Goal: Find specific page/section: Find specific page/section

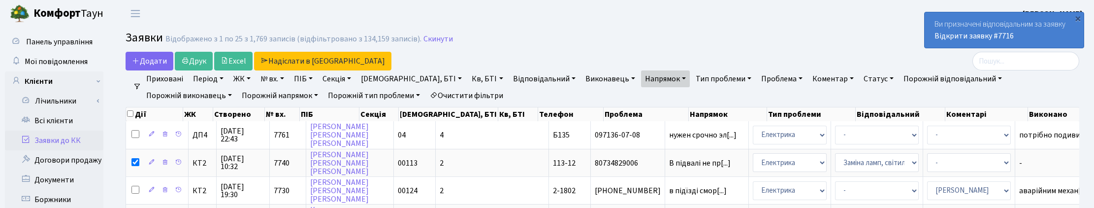
select select "25"
click at [131, 114] on input "checkbox" at bounding box center [130, 113] width 6 height 6
checkbox input "true"
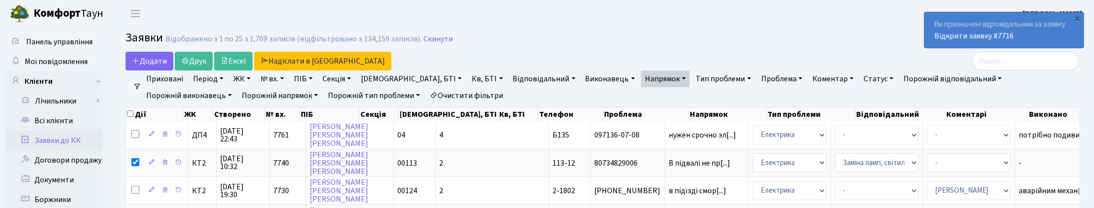
checkbox input "true"
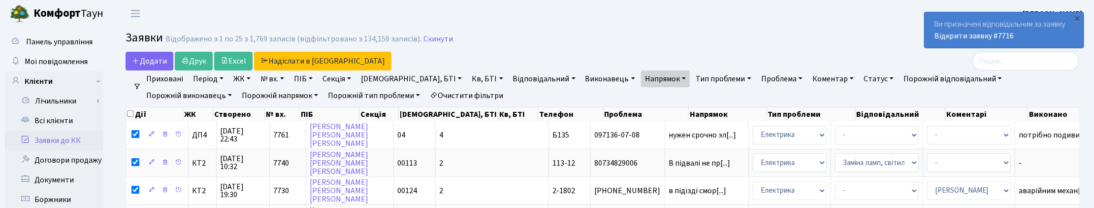
checkbox input "true"
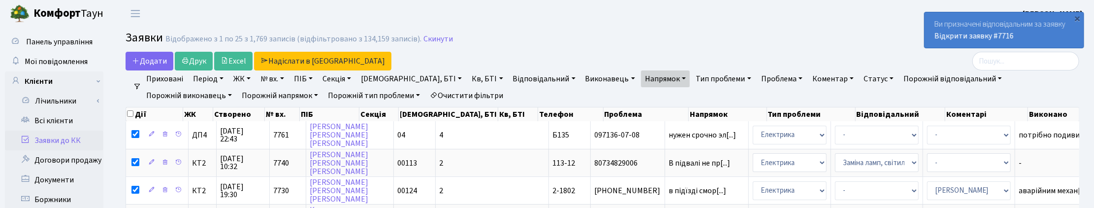
checkbox input "true"
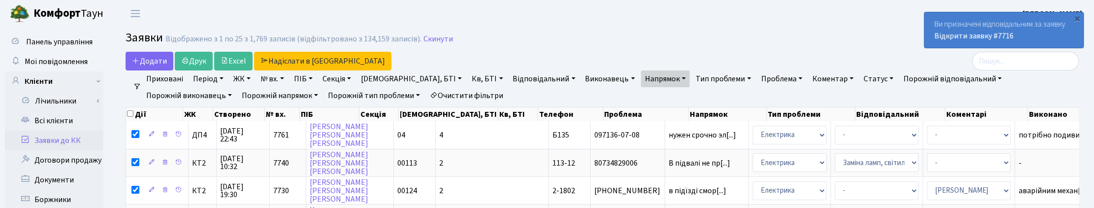
checkbox input "true"
click at [131, 114] on input "checkbox" at bounding box center [130, 113] width 6 height 6
checkbox input "false"
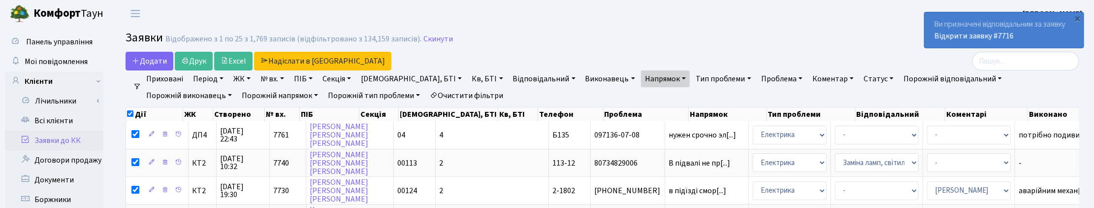
checkbox input "false"
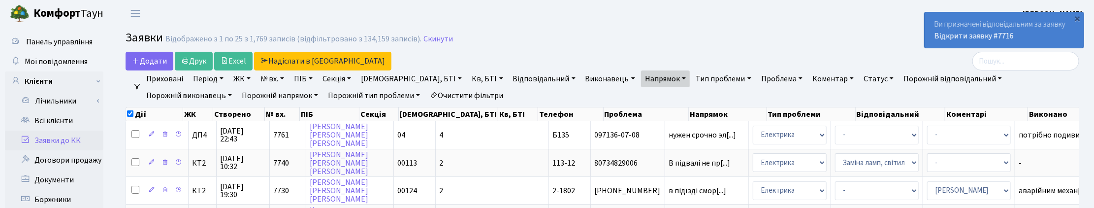
checkbox input "false"
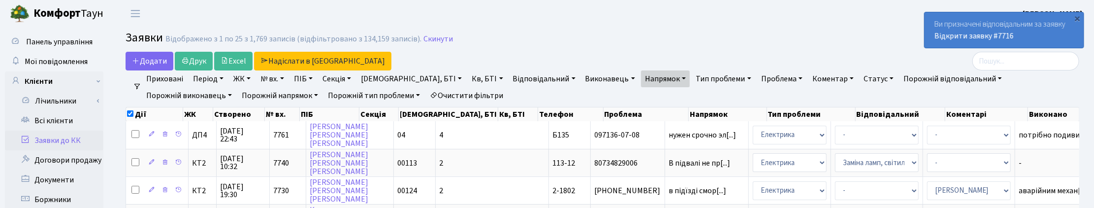
checkbox input "false"
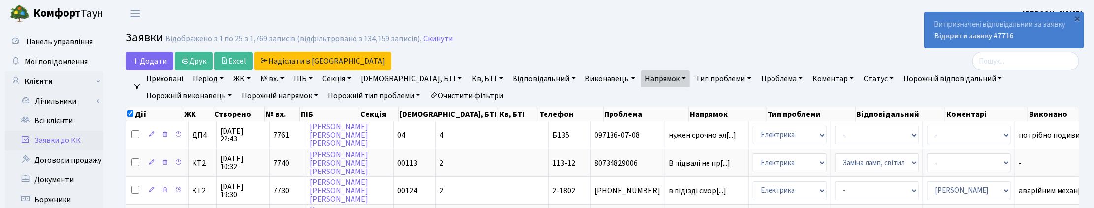
checkbox input "false"
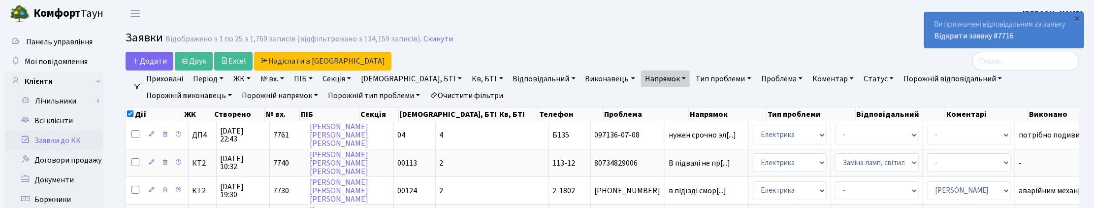
checkbox input "false"
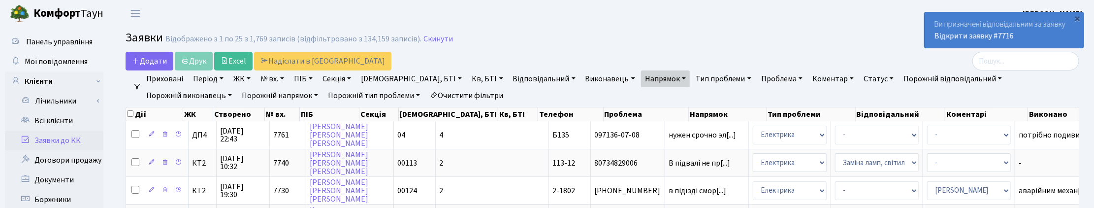
click at [808, 72] on link "Коментар" at bounding box center [832, 78] width 49 height 17
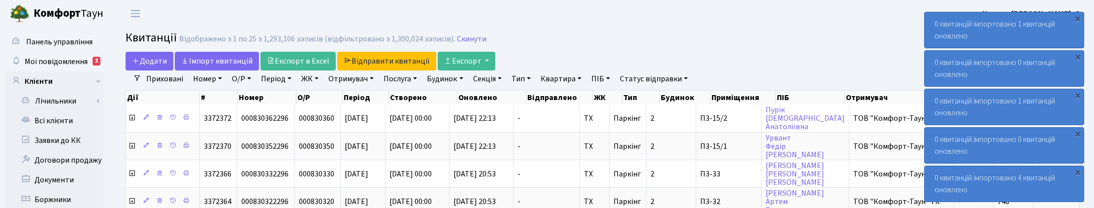
select select "25"
click at [314, 79] on link "ЖК" at bounding box center [309, 78] width 25 height 17
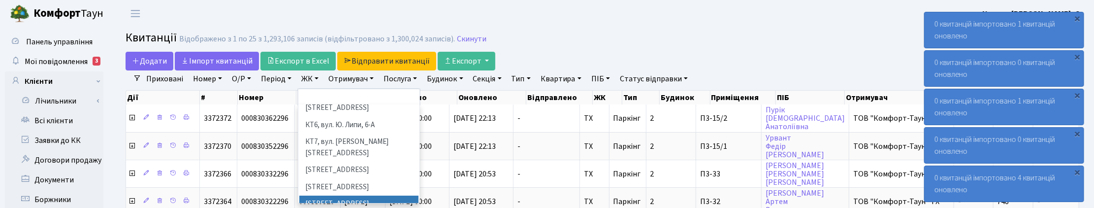
scroll to position [185, 0]
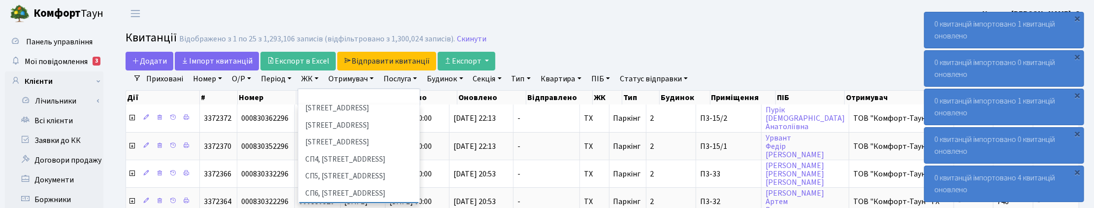
click at [345, 202] on li "[STREET_ADDRESS]" at bounding box center [358, 210] width 119 height 17
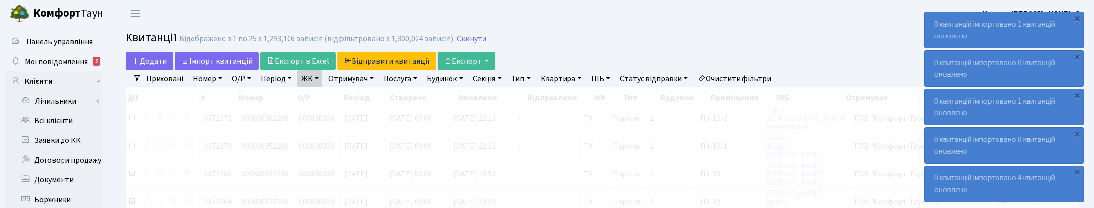
click at [320, 80] on link "ЖК" at bounding box center [309, 78] width 25 height 17
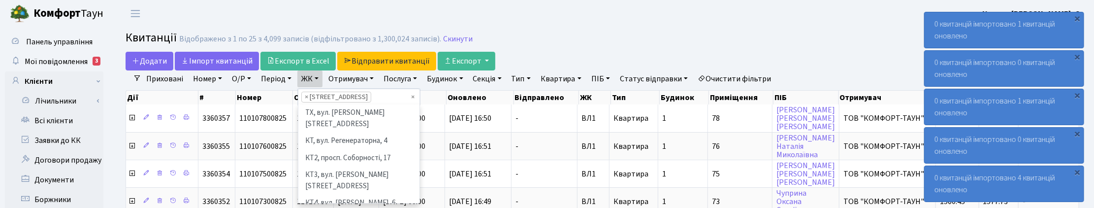
scroll to position [220, 0]
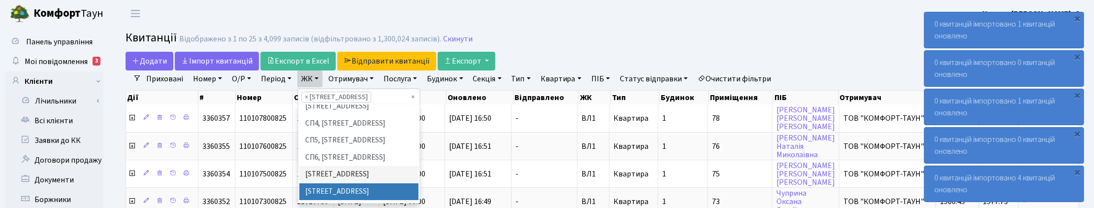
click at [316, 183] on li "[STREET_ADDRESS]" at bounding box center [358, 191] width 119 height 17
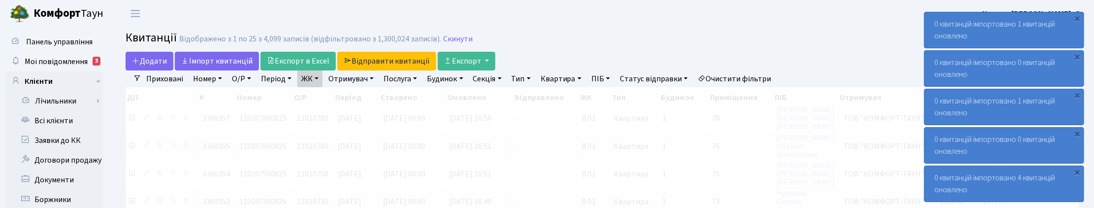
click at [313, 80] on link "ЖК" at bounding box center [309, 78] width 25 height 17
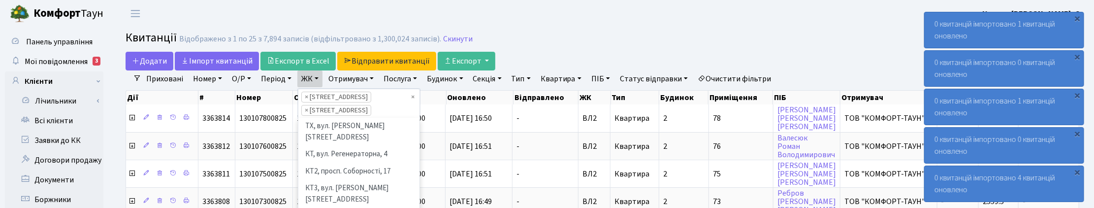
scroll to position [237, 0]
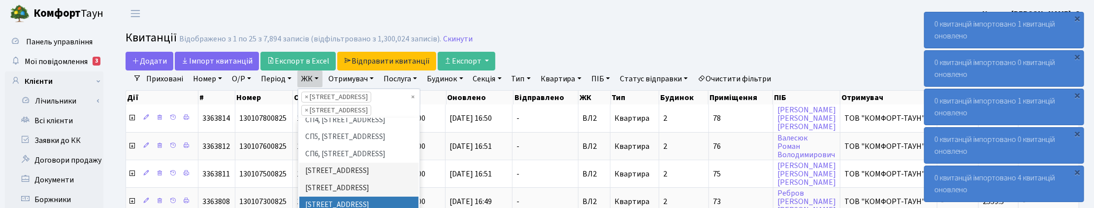
click at [323, 196] on li "[STREET_ADDRESS][PERSON_NAME]" at bounding box center [358, 210] width 119 height 28
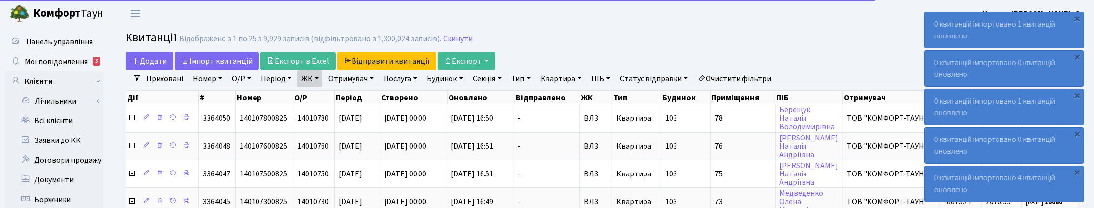
click at [365, 79] on link "Отримувач" at bounding box center [350, 78] width 53 height 17
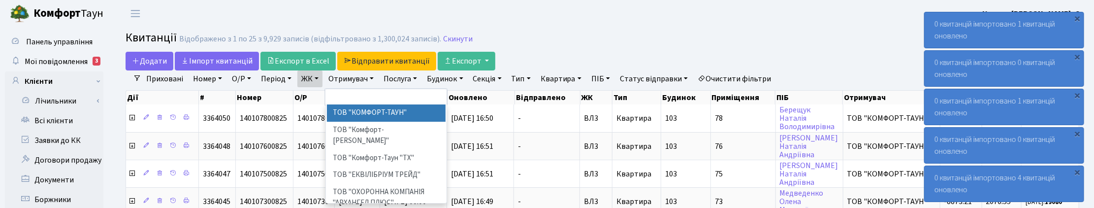
click at [370, 111] on li "ТОВ "КОМФОРТ-ТАУН"" at bounding box center [386, 112] width 119 height 17
select select "1"
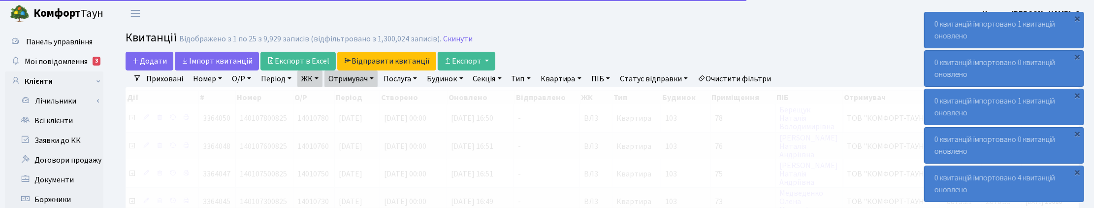
click at [370, 77] on link "Отримувач" at bounding box center [350, 78] width 53 height 17
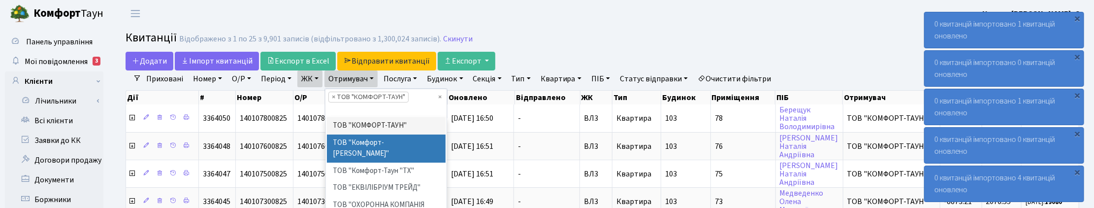
click at [645, 41] on h2 "Квитанції Відображено з 1 по 25 з 9,901 записів (відфільтровано з 1,300,024 зап…" at bounding box center [601, 39] width 953 height 17
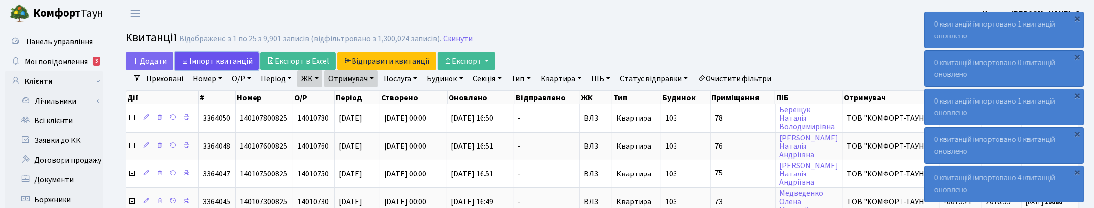
click at [203, 58] on link "Iмпорт квитанцій" at bounding box center [217, 61] width 84 height 19
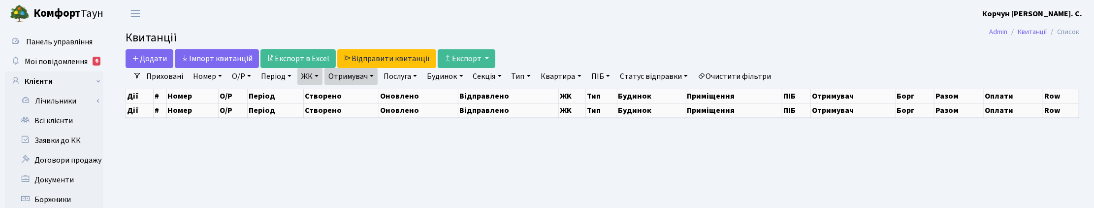
select select "25"
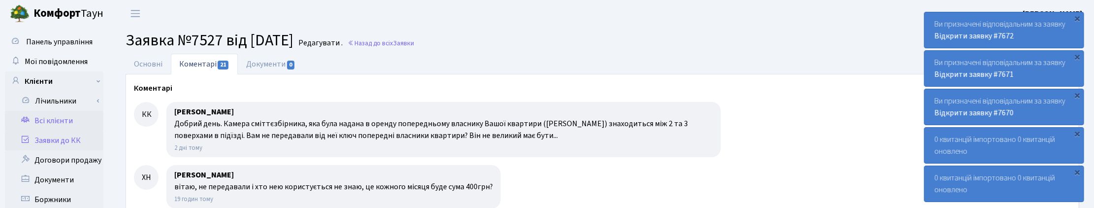
drag, startPoint x: 59, startPoint y: 121, endPoint x: 248, endPoint y: 104, distance: 189.2
click at [59, 122] on link "Всі клієнти" at bounding box center [54, 121] width 98 height 20
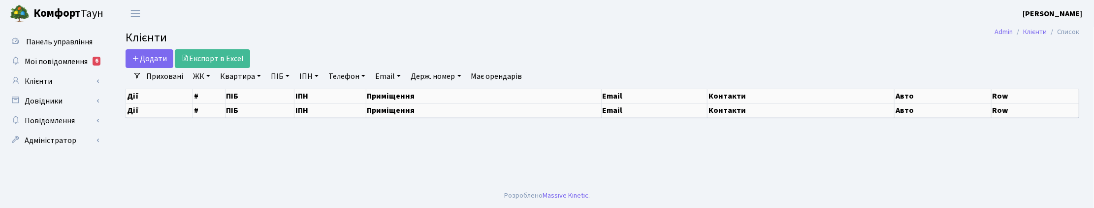
select select "25"
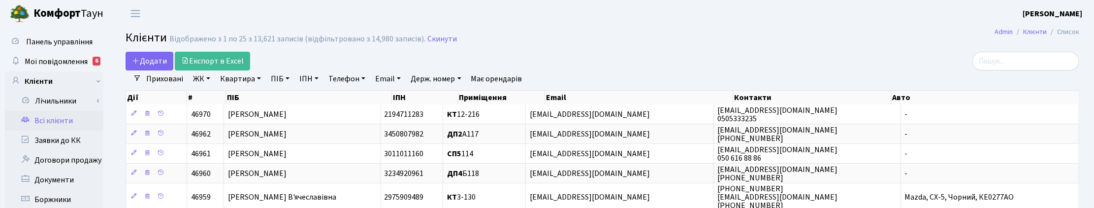
click at [249, 79] on link "Квартира" at bounding box center [240, 78] width 49 height 17
click at [249, 101] on input "text" at bounding box center [246, 98] width 58 height 19
type input "17-110"
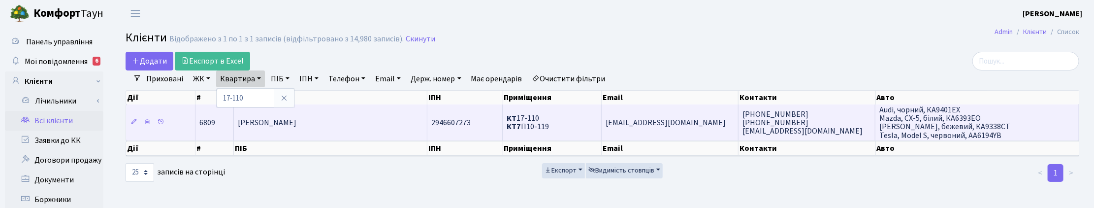
click at [292, 114] on td "[PERSON_NAME] [PERSON_NAME]" at bounding box center [330, 121] width 193 height 35
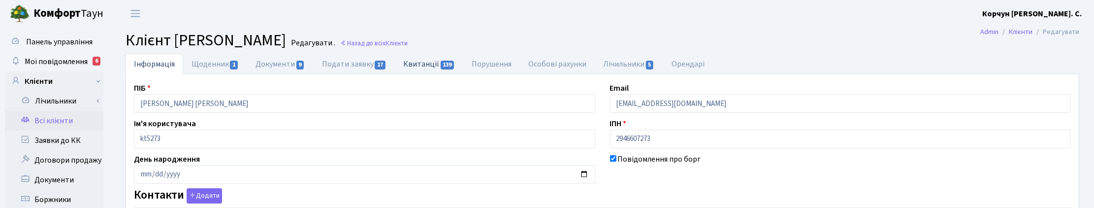
click at [431, 60] on link "Квитанції 139" at bounding box center [429, 64] width 68 height 20
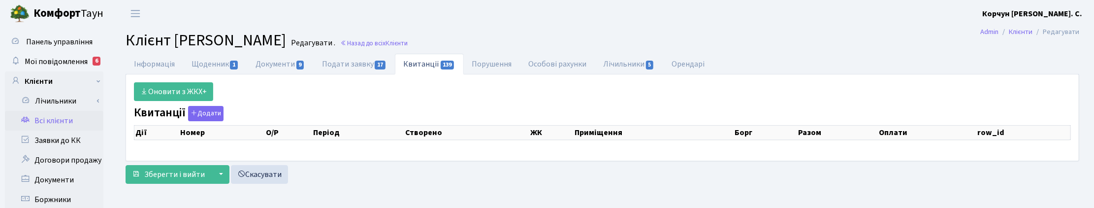
select select "25"
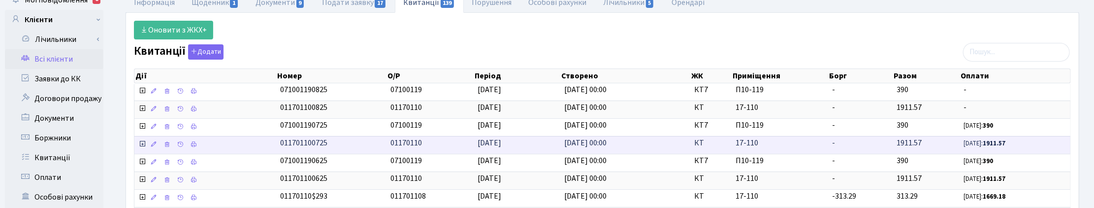
scroll to position [123, 0]
